Goal: Find specific page/section: Find specific page/section

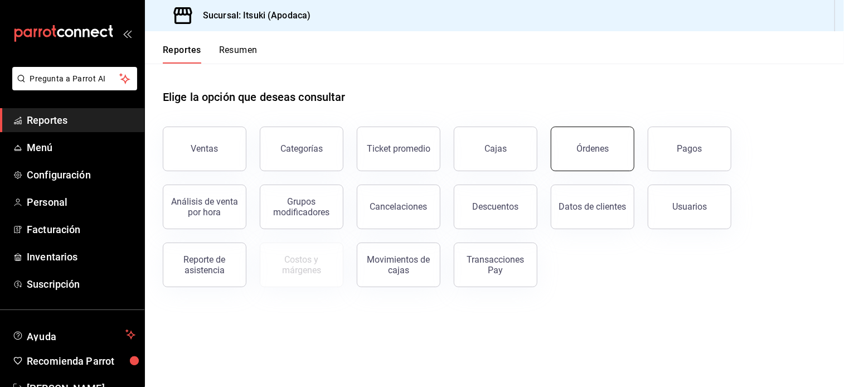
click at [588, 144] on div "Órdenes" at bounding box center [592, 148] width 32 height 11
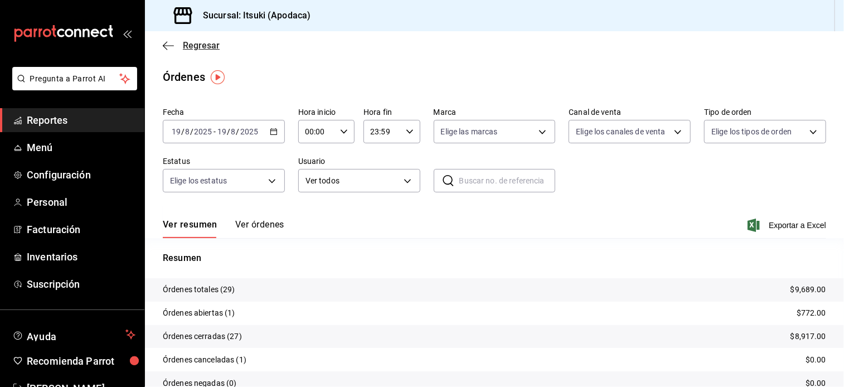
click at [199, 44] on span "Regresar" at bounding box center [201, 45] width 37 height 11
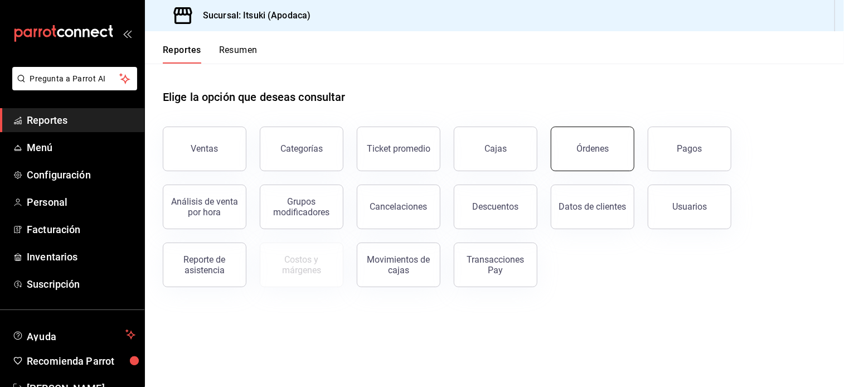
click at [586, 158] on button "Órdenes" at bounding box center [593, 148] width 84 height 45
click at [586, 158] on html "Pregunta a Parrot AI Reportes Menú Configuración Personal Facturación Inventari…" at bounding box center [422, 193] width 844 height 387
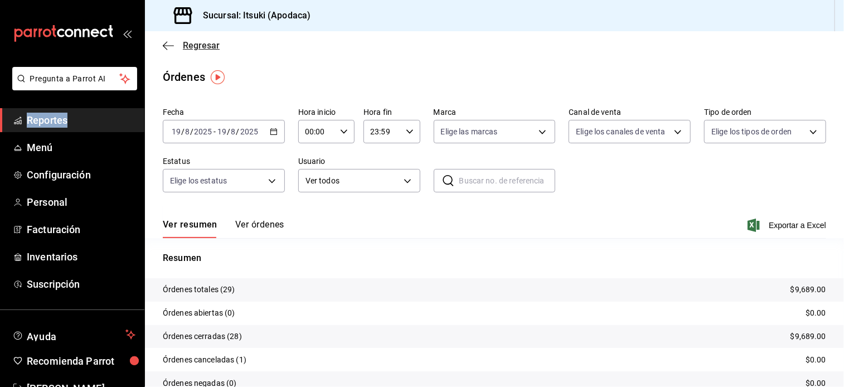
click at [200, 46] on span "Regresar" at bounding box center [201, 45] width 37 height 11
